Goal: Task Accomplishment & Management: Complete application form

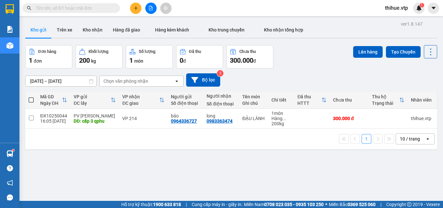
click at [135, 8] on icon "plus" at bounding box center [136, 8] width 4 height 0
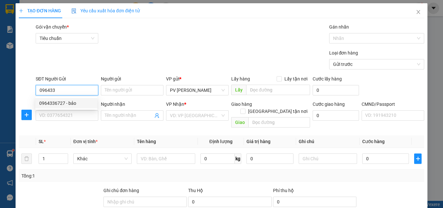
click at [68, 105] on div "0964336727 - bảo" at bounding box center [66, 103] width 54 height 7
type input "0964336727"
type input "bảo"
type input "cấp 3 qphu"
type input "0983363474"
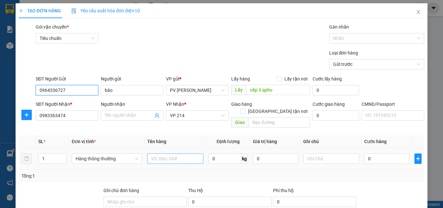
type input "0964336727"
click at [174, 156] on input "text" at bounding box center [175, 159] width 56 height 10
type input "D"
type input "ĐẬU NÀNH"
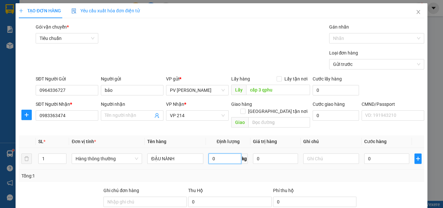
click at [224, 154] on input "0" at bounding box center [225, 159] width 33 height 10
type input "150"
drag, startPoint x: 373, startPoint y: 146, endPoint x: 373, endPoint y: 149, distance: 3.6
click at [373, 152] on div "0" at bounding box center [387, 158] width 45 height 13
type input "256.000"
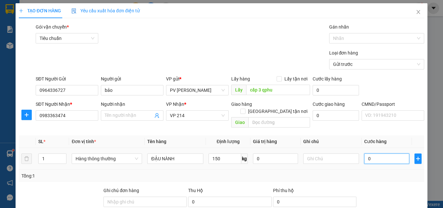
type input "256.000"
click at [374, 154] on input "256.000" at bounding box center [387, 159] width 45 height 10
type input "2"
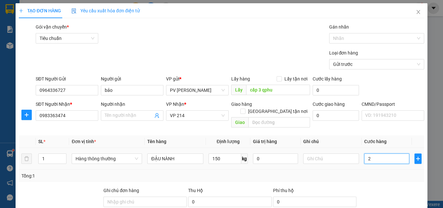
type input "2"
type input "22"
type input "225"
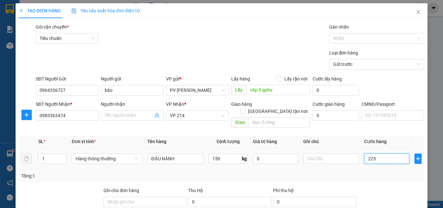
type input "225"
type input "2.250"
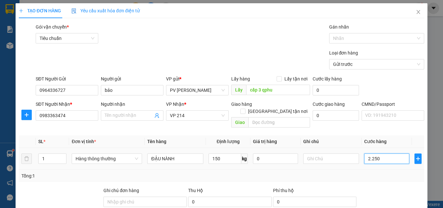
type input "22.500"
type input "225.000"
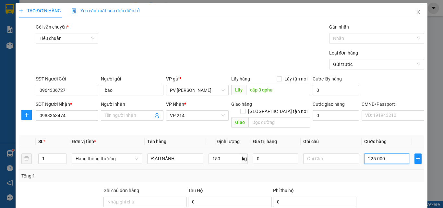
type input "225.000"
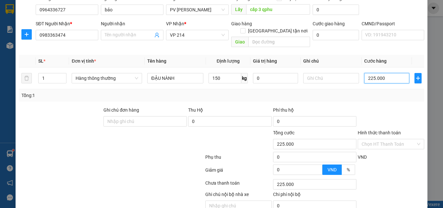
scroll to position [104, 0]
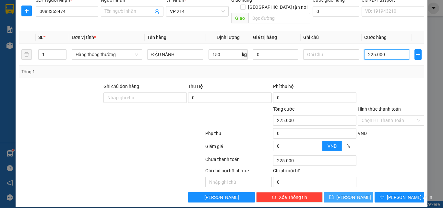
type input "225.000"
click at [353, 192] on button "[PERSON_NAME]" at bounding box center [349, 197] width 50 height 10
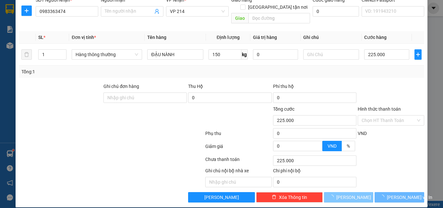
type input "0"
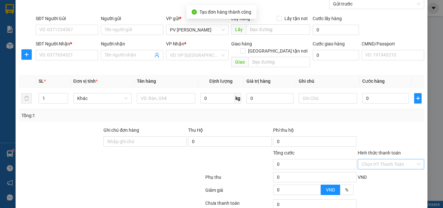
scroll to position [0, 0]
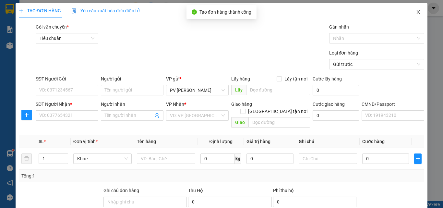
click at [416, 14] on icon "close" at bounding box center [418, 11] width 5 height 5
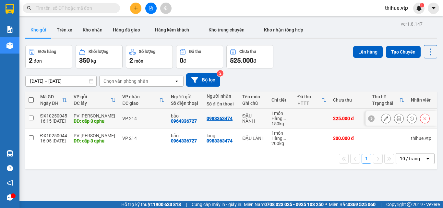
click at [31, 119] on input "checkbox" at bounding box center [31, 118] width 5 height 5
checkbox input "true"
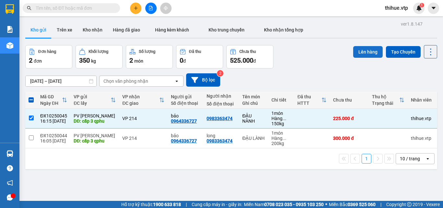
click at [363, 52] on button "Lên hàng" at bounding box center [369, 52] width 30 height 12
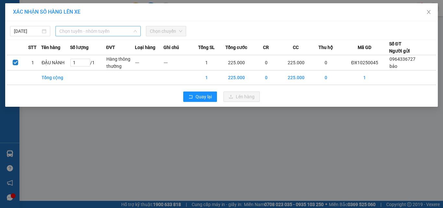
click at [107, 31] on span "Chọn tuyến - nhóm tuyến" at bounding box center [98, 31] width 78 height 10
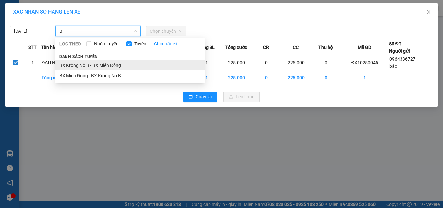
type input "B"
click at [90, 65] on li "BX Krông Nô B - BX Miền Đông" at bounding box center [130, 65] width 149 height 10
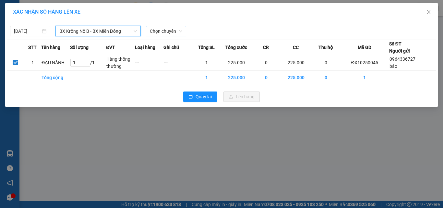
click at [167, 32] on span "Chọn chuyến" at bounding box center [166, 31] width 32 height 10
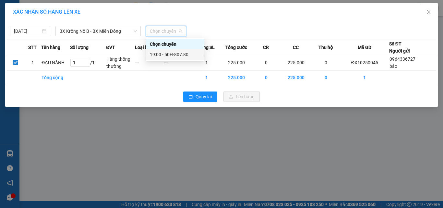
click at [158, 54] on div "19:00 - 50H-807.80" at bounding box center [175, 54] width 51 height 7
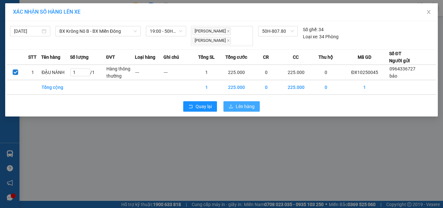
click at [246, 103] on span "Lên hàng" at bounding box center [245, 106] width 19 height 7
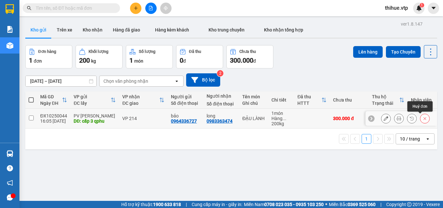
click at [423, 120] on icon at bounding box center [425, 118] width 5 height 5
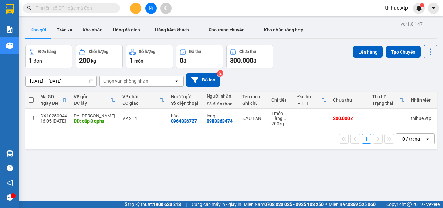
click at [304, 153] on div "ver 1.8.147 Kho gửi Trên xe Kho nhận Hàng đã giao Hàng kèm khách Kho trung chuy…" at bounding box center [232, 123] width 418 height 208
click at [138, 11] on button at bounding box center [135, 8] width 11 height 11
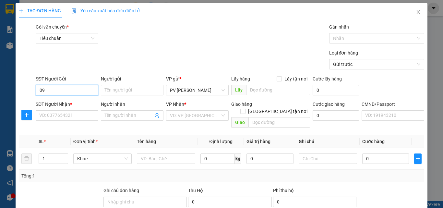
type input "0"
type input "0000000000"
click at [122, 86] on input "Người gửi" at bounding box center [132, 90] width 63 height 10
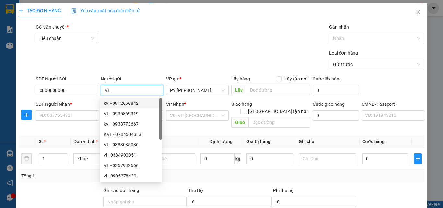
type input "VL"
click at [74, 108] on div "SĐT Người Nhận *" at bounding box center [67, 106] width 63 height 10
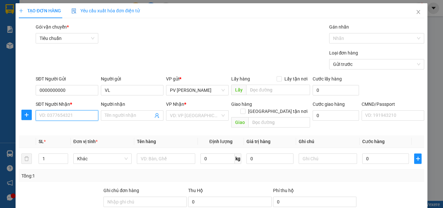
click at [70, 113] on input "SĐT Người Nhận *" at bounding box center [67, 115] width 63 height 10
click at [67, 131] on div "0935204092 - hà" at bounding box center [66, 128] width 54 height 7
type input "0935204092"
type input "hà"
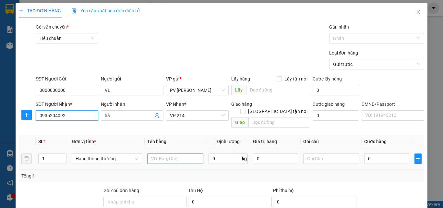
type input "0935204092"
click at [176, 154] on input "text" at bounding box center [175, 159] width 56 height 10
type input "1TH"
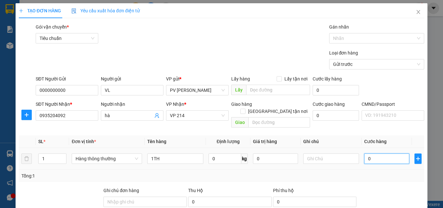
click at [372, 154] on input "0" at bounding box center [387, 159] width 45 height 10
type input "5"
type input "50"
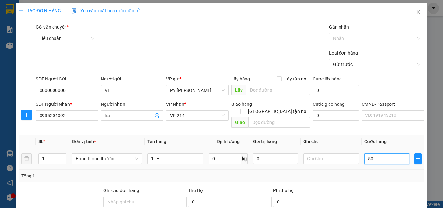
type input "50"
type input "500"
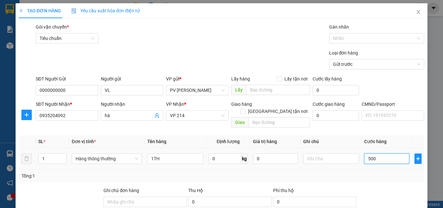
type input "5.000"
type input "50.000"
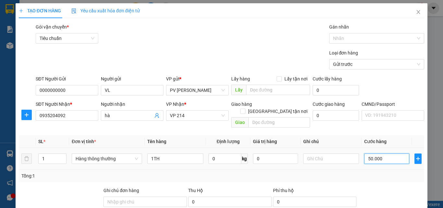
type input "50.000"
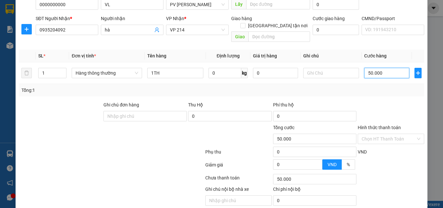
scroll to position [104, 0]
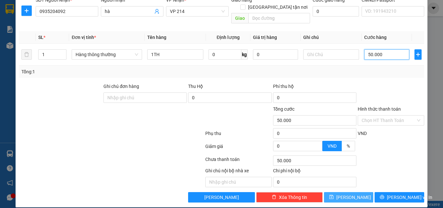
type input "50.000"
click at [350, 194] on span "[PERSON_NAME]" at bounding box center [354, 197] width 35 height 7
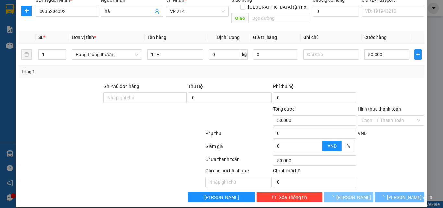
type input "0"
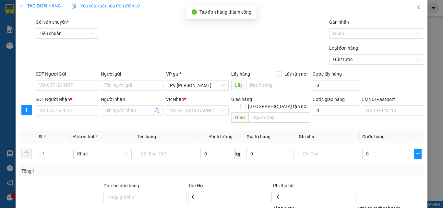
scroll to position [0, 0]
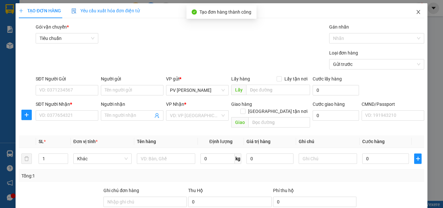
click at [416, 12] on icon "close" at bounding box center [418, 11] width 5 height 5
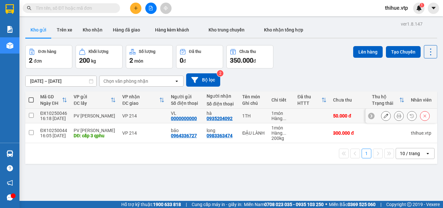
click at [31, 115] on input "checkbox" at bounding box center [31, 115] width 5 height 5
checkbox input "true"
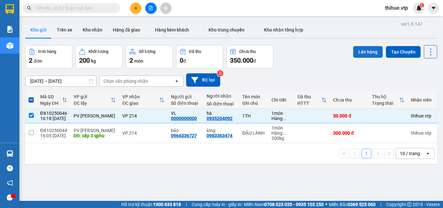
click at [367, 51] on button "Lên hàng" at bounding box center [369, 52] width 30 height 12
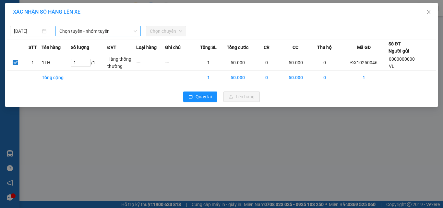
click at [103, 30] on span "Chọn tuyến - nhóm tuyến" at bounding box center [98, 31] width 78 height 10
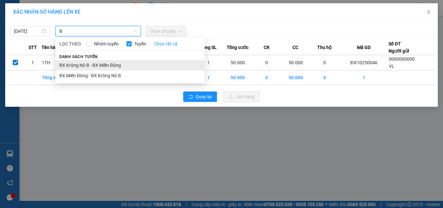
type input "B"
click at [106, 64] on li "BX Krông Nô B - BX Miền Đông" at bounding box center [130, 65] width 149 height 10
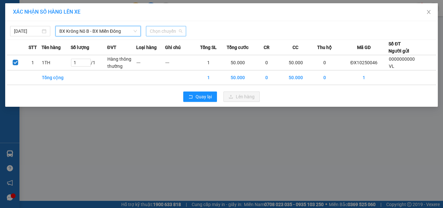
click at [162, 33] on span "Chọn chuyến" at bounding box center [166, 31] width 32 height 10
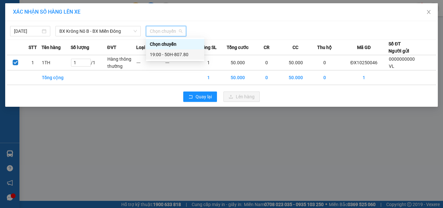
click at [166, 55] on div "19:00 - 50H-807.80" at bounding box center [175, 54] width 51 height 7
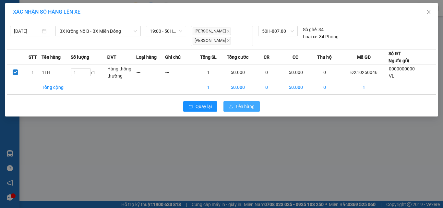
click at [238, 103] on span "Lên hàng" at bounding box center [245, 106] width 19 height 7
